Goal: Information Seeking & Learning: Learn about a topic

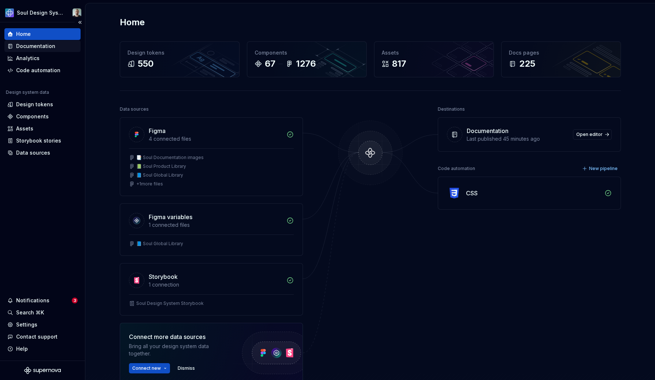
click at [37, 45] on div "Documentation" at bounding box center [35, 46] width 39 height 7
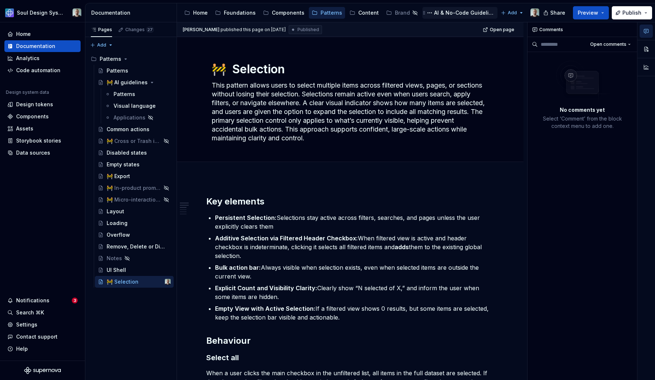
click at [459, 14] on div "AI & No-Code Guidelines" at bounding box center [464, 12] width 60 height 7
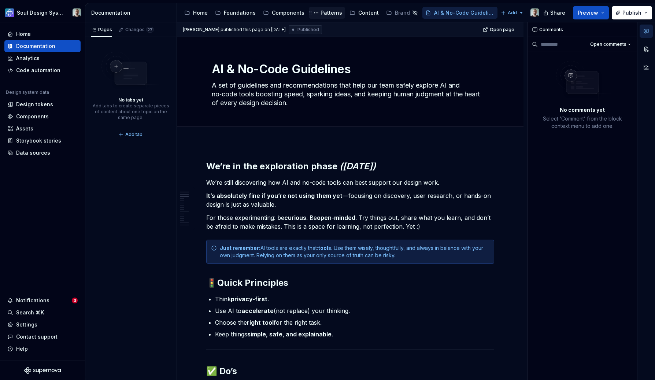
click at [326, 15] on div "Patterns" at bounding box center [332, 12] width 22 height 7
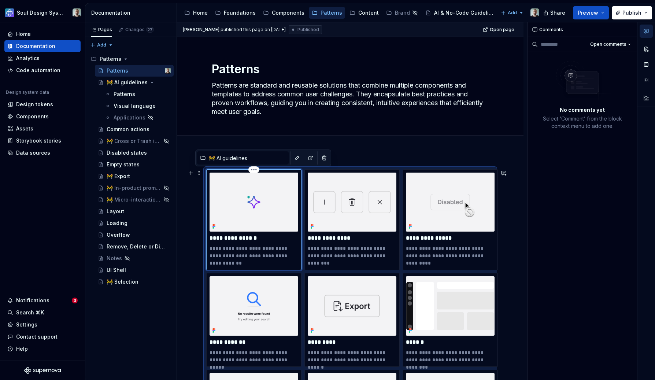
click at [249, 204] on img at bounding box center [254, 202] width 89 height 59
click at [234, 238] on p "**********" at bounding box center [254, 238] width 89 height 7
click at [235, 210] on img at bounding box center [254, 202] width 89 height 59
click at [126, 91] on div "Patterns" at bounding box center [125, 94] width 22 height 7
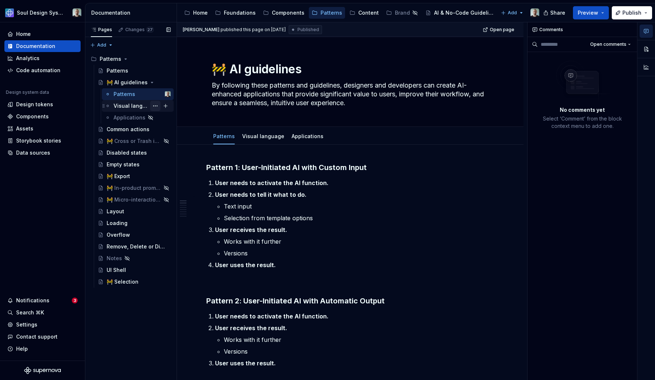
click at [153, 106] on button "Page tree" at bounding box center [155, 106] width 10 height 10
click at [137, 103] on div "Pages Changes 27 Add Accessibility guide for tree Page tree. Navigate the tree …" at bounding box center [131, 201] width 92 height 358
click at [137, 103] on div "Visual language" at bounding box center [135, 105] width 42 height 7
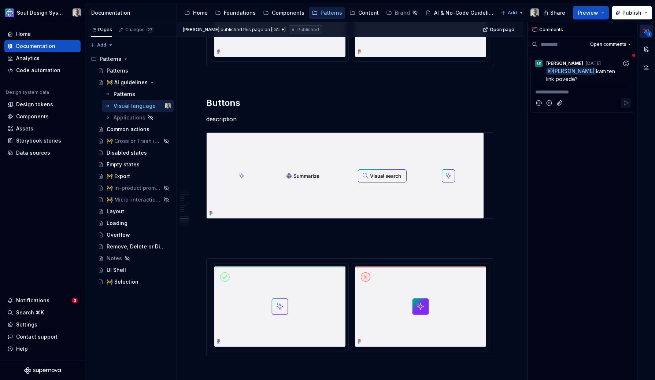
scroll to position [1152, 0]
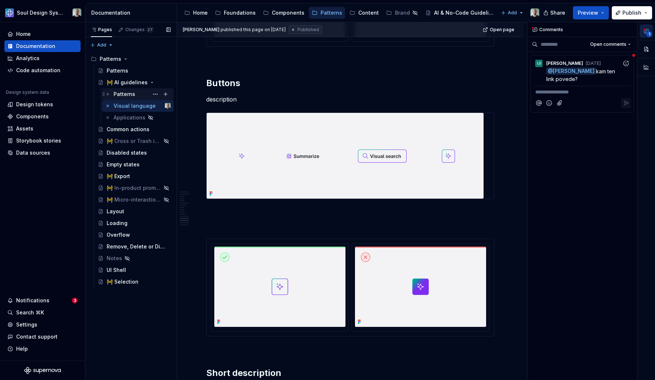
click at [130, 89] on div "Patterns" at bounding box center [142, 94] width 57 height 10
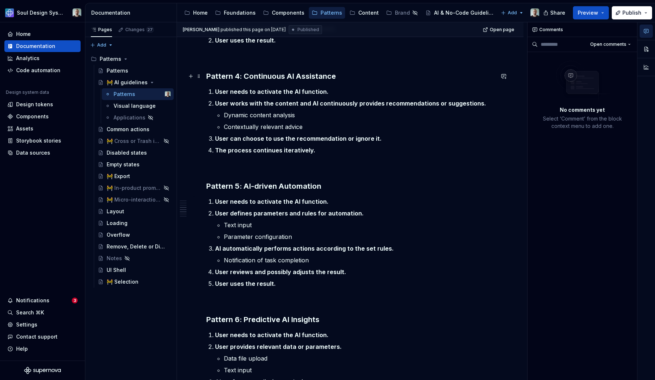
scroll to position [387, 0]
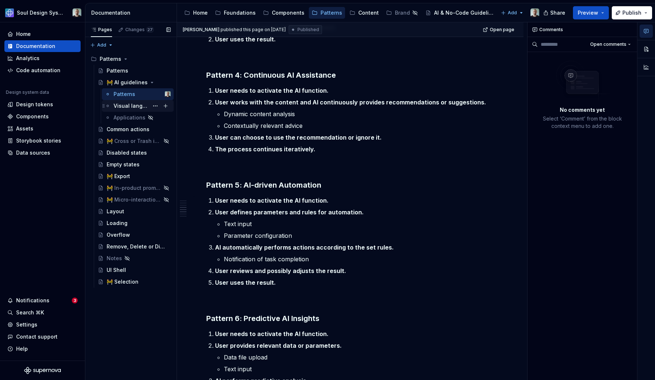
click at [144, 106] on div "Visual language" at bounding box center [131, 105] width 35 height 7
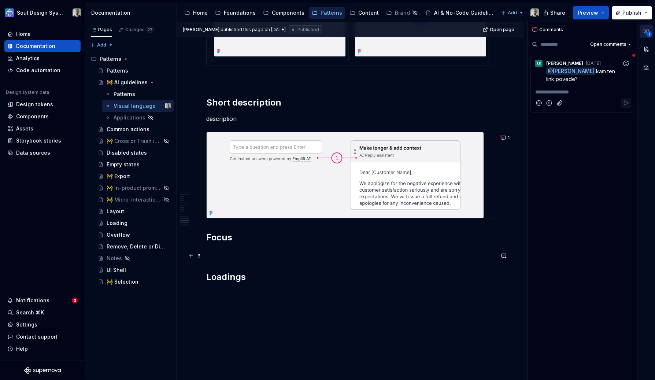
scroll to position [1465, 0]
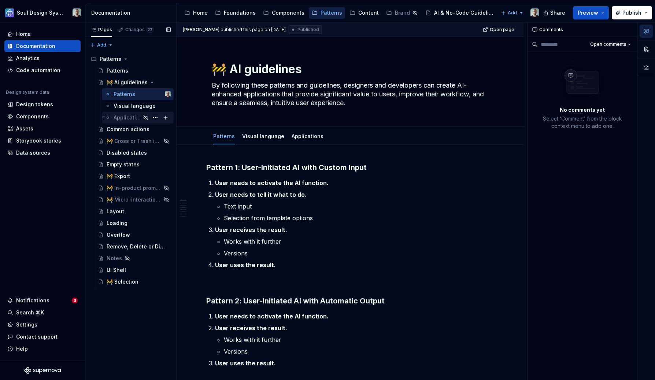
click at [138, 120] on div "Applications" at bounding box center [127, 117] width 27 height 7
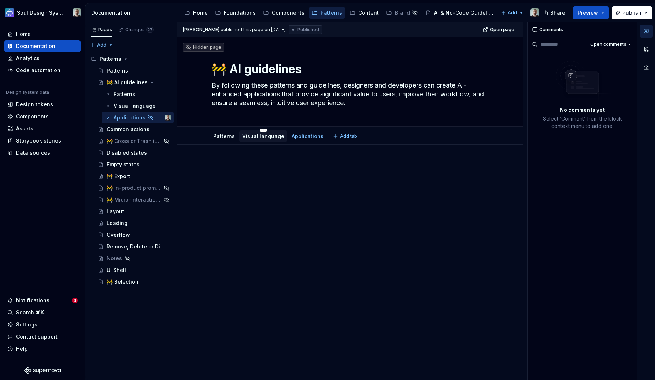
click at [261, 136] on link "Visual language" at bounding box center [263, 136] width 42 height 6
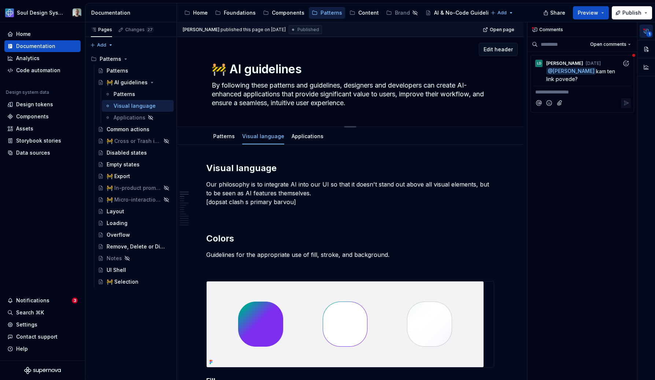
type textarea "*"
